Goal: Find specific page/section: Find specific page/section

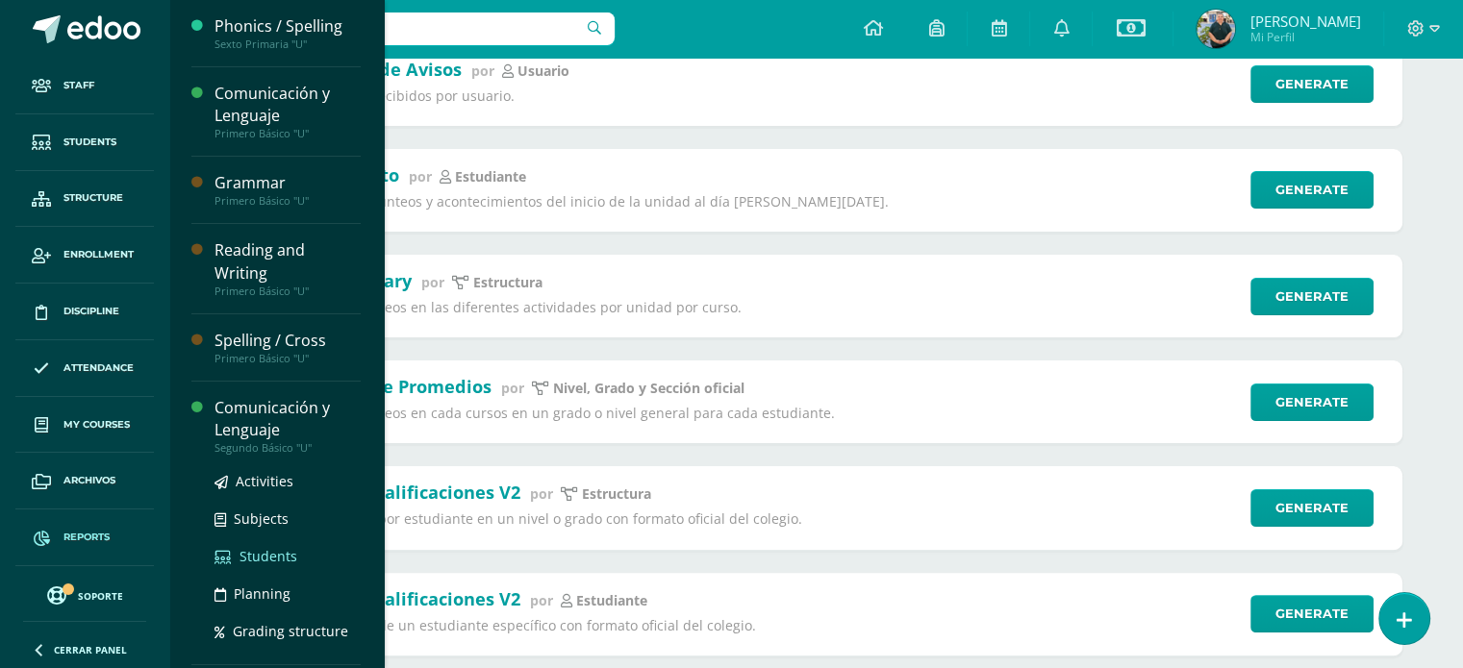
click at [283, 547] on span "Students" at bounding box center [268, 556] width 58 height 18
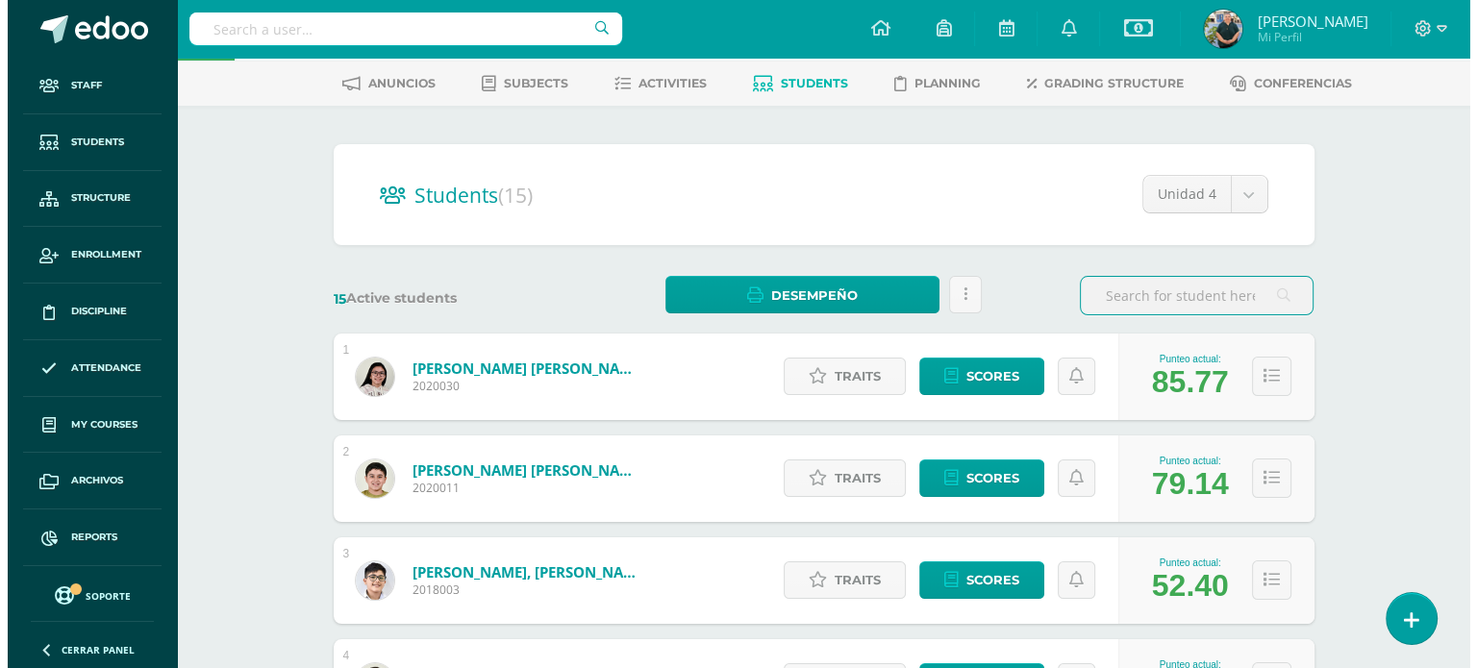
scroll to position [87, 0]
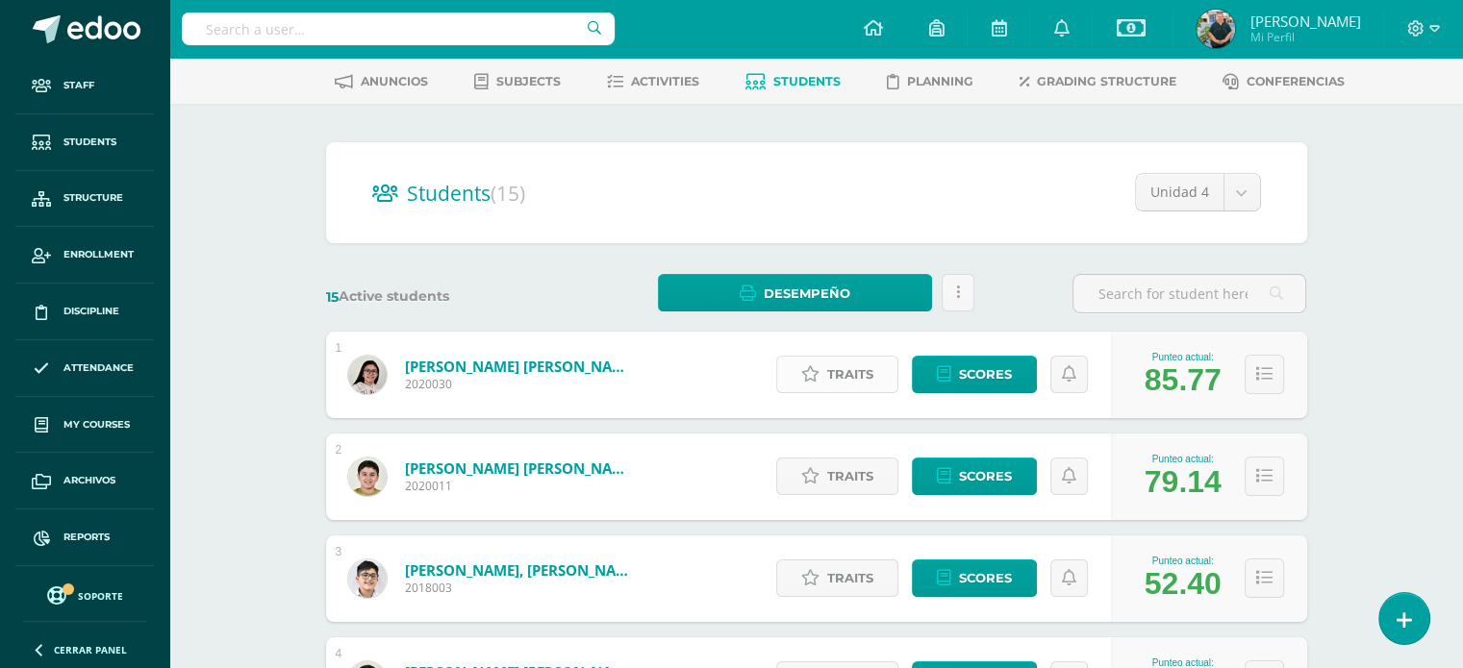
click at [853, 373] on span "Traits" at bounding box center [850, 375] width 46 height 36
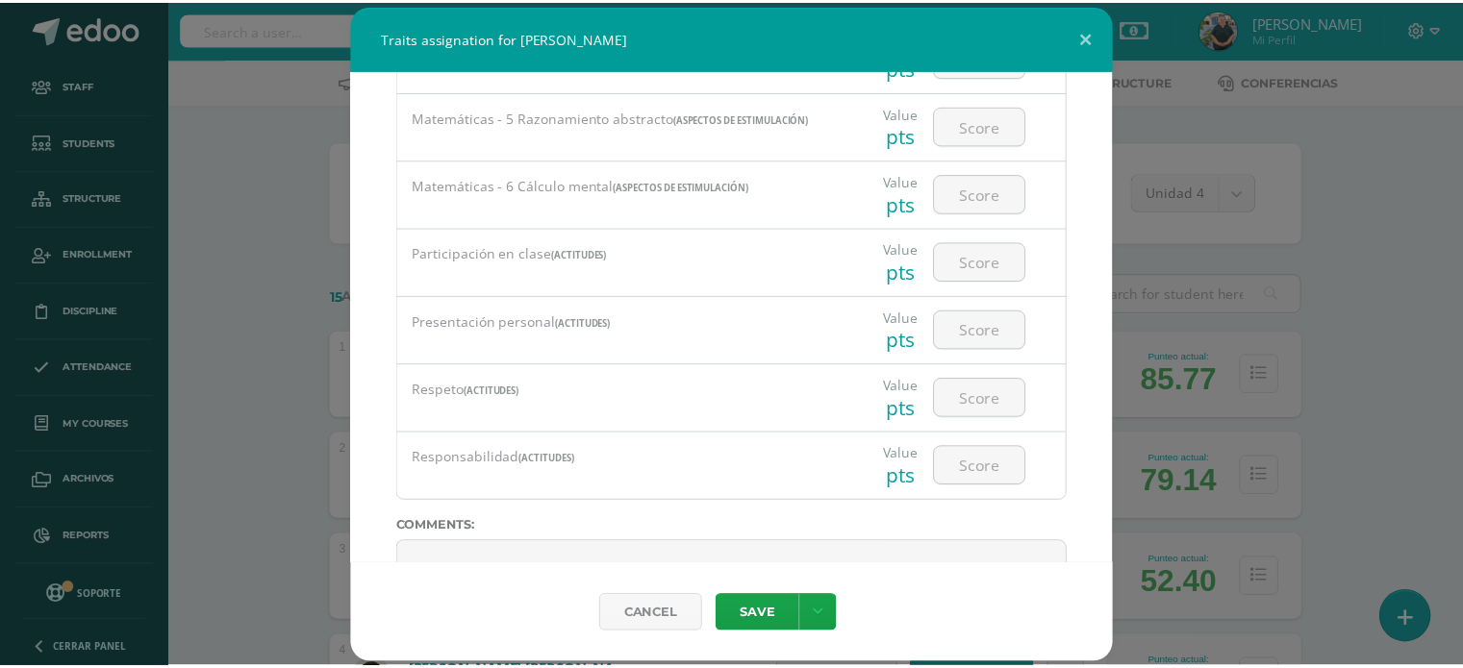
scroll to position [1853, 0]
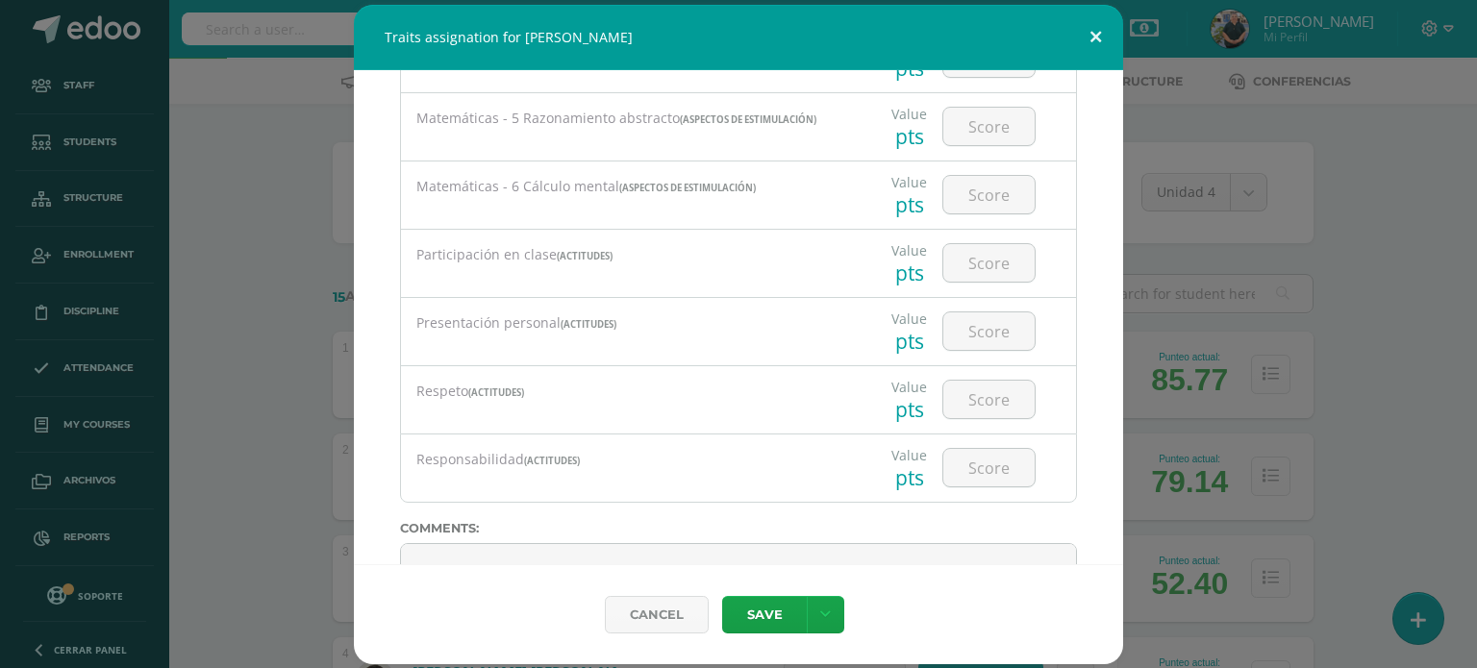
click at [1094, 30] on button at bounding box center [1096, 37] width 55 height 65
